Goal: Information Seeking & Learning: Learn about a topic

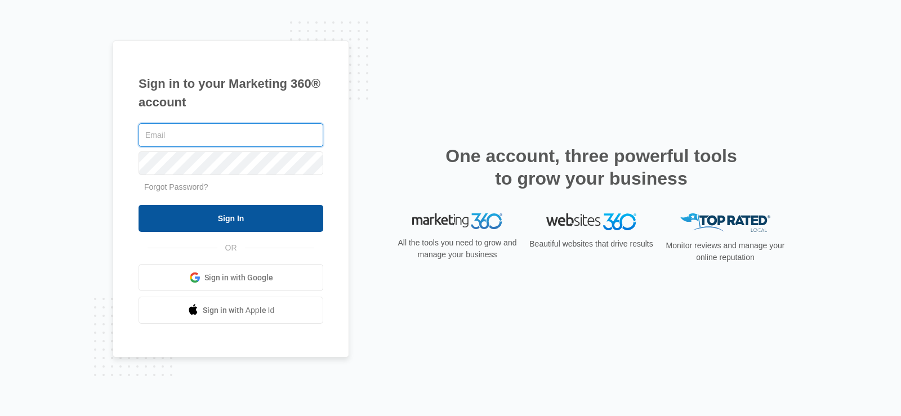
type input "[PERSON_NAME][EMAIL_ADDRESS][DOMAIN_NAME]"
click at [232, 213] on input "Sign In" at bounding box center [231, 218] width 185 height 27
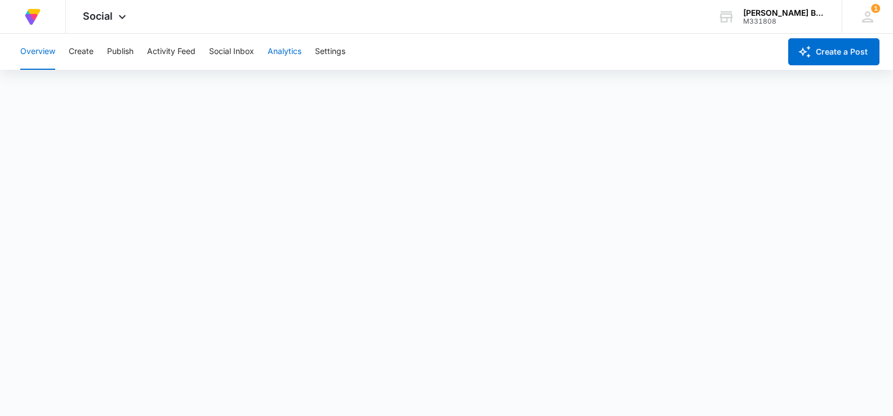
click at [289, 46] on button "Analytics" at bounding box center [285, 52] width 34 height 36
click at [77, 84] on button "Post" at bounding box center [73, 86] width 16 height 32
